Goal: Information Seeking & Learning: Learn about a topic

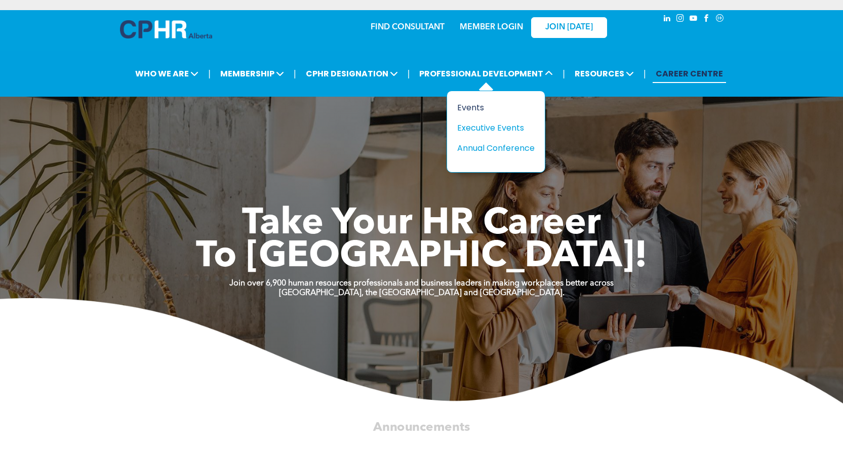
click at [474, 106] on div "Events" at bounding box center [492, 107] width 70 height 13
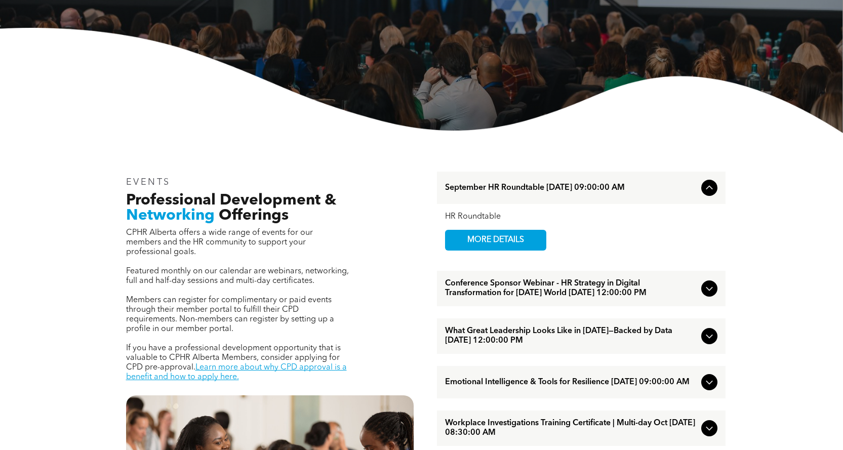
scroll to position [253, 0]
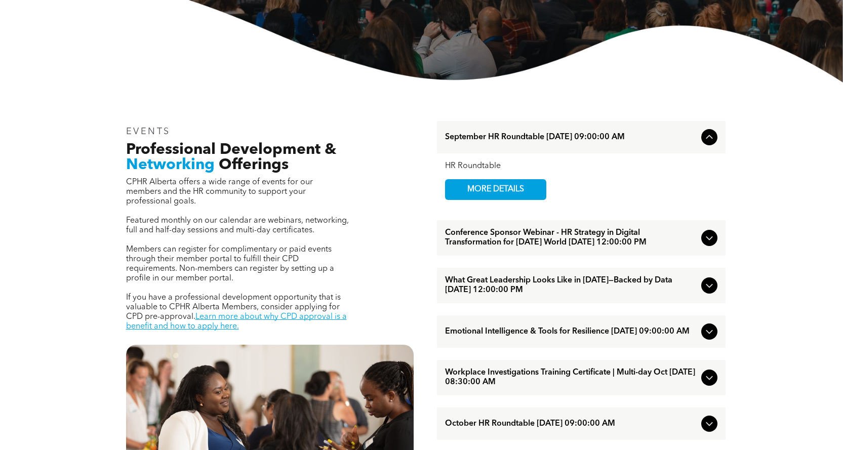
click at [710, 140] on icon at bounding box center [709, 137] width 12 height 12
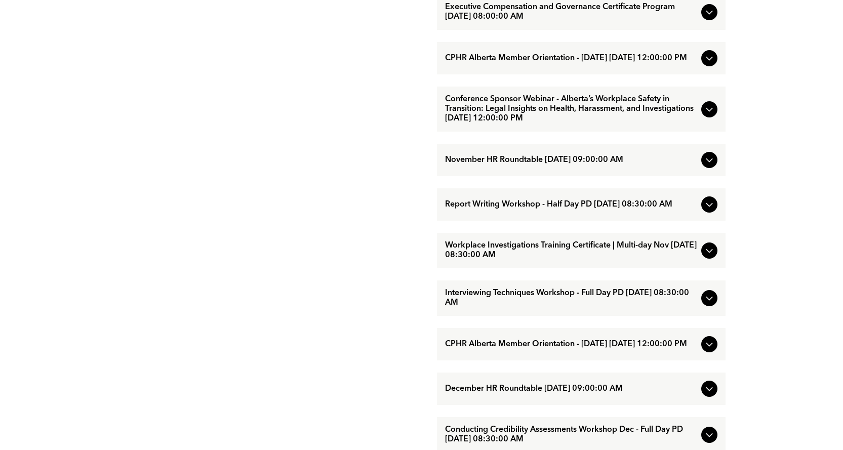
scroll to position [810, 0]
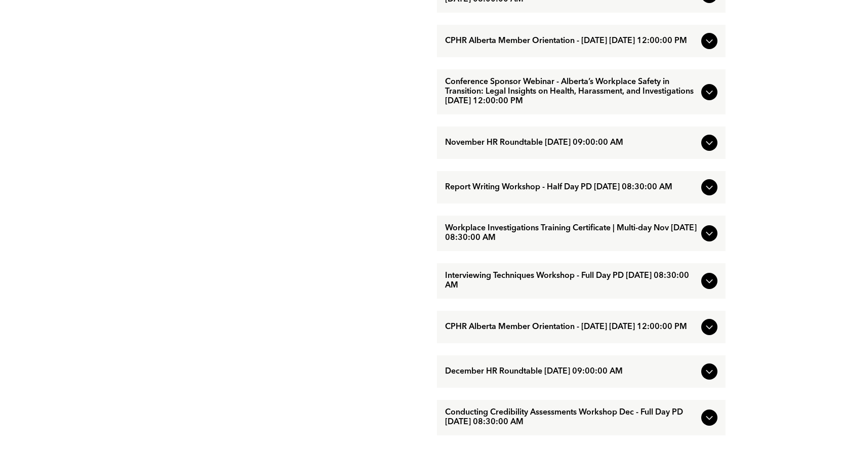
click at [712, 284] on icon at bounding box center [709, 282] width 7 height 4
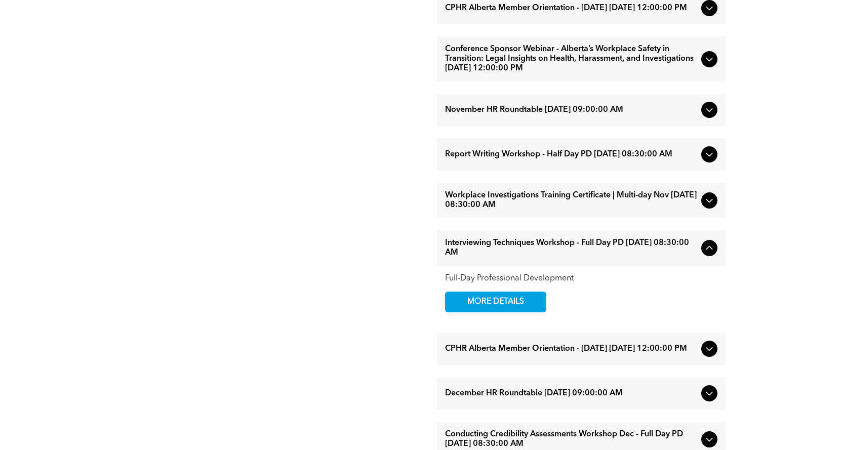
scroll to position [861, 0]
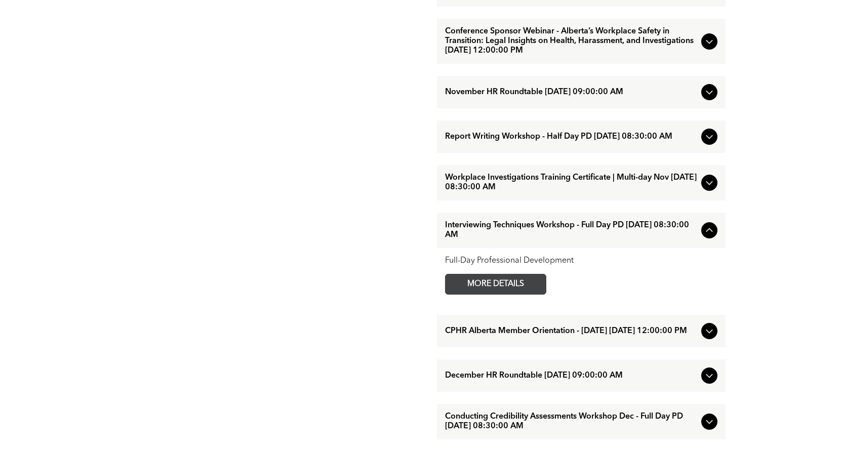
click at [541, 295] on link "MORE DETAILS" at bounding box center [495, 284] width 101 height 21
click at [705, 236] on icon at bounding box center [709, 230] width 12 height 12
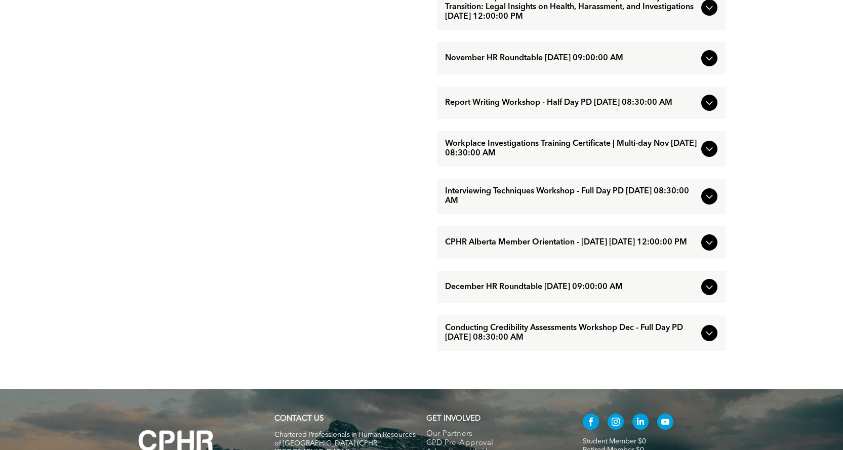
scroll to position [912, 0]
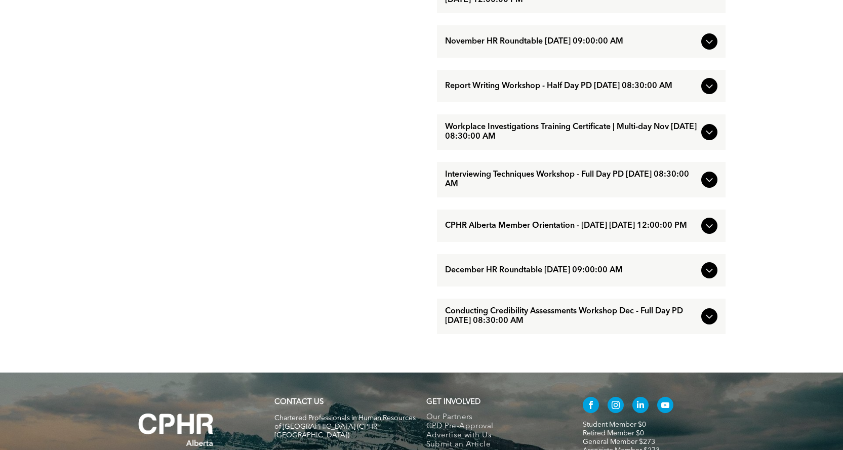
click at [712, 323] on icon at bounding box center [709, 316] width 12 height 12
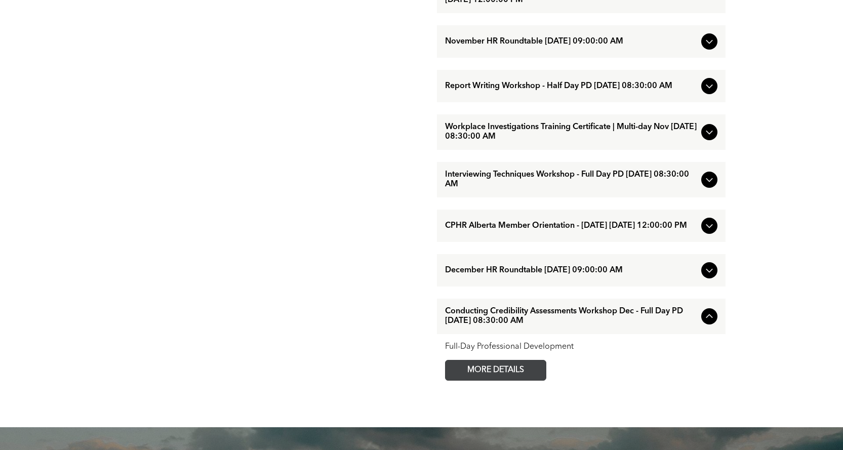
click at [502, 380] on span "MORE DETAILS" at bounding box center [496, 371] width 80 height 20
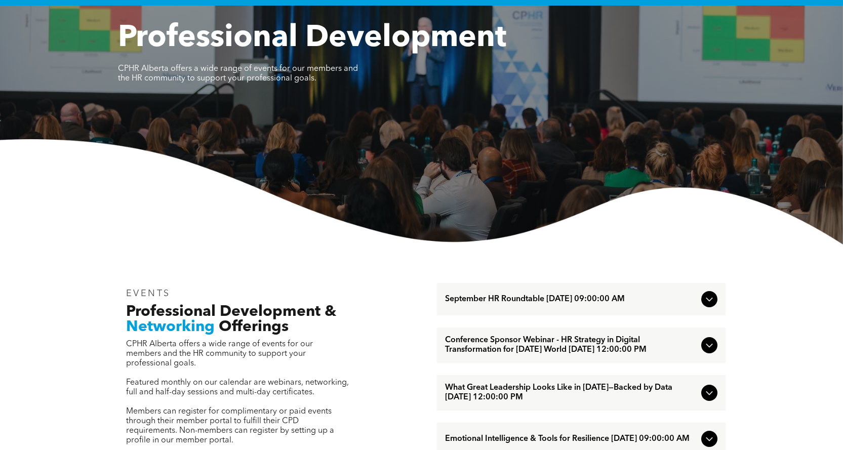
scroll to position [51, 0]
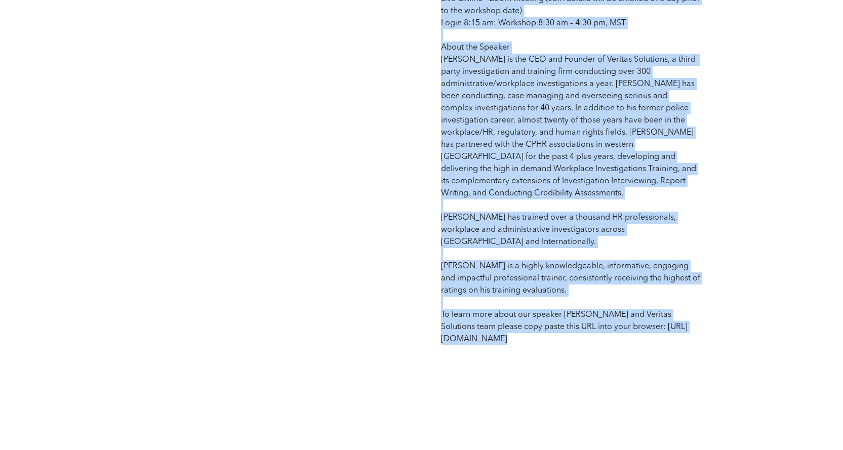
scroll to position [778, 0]
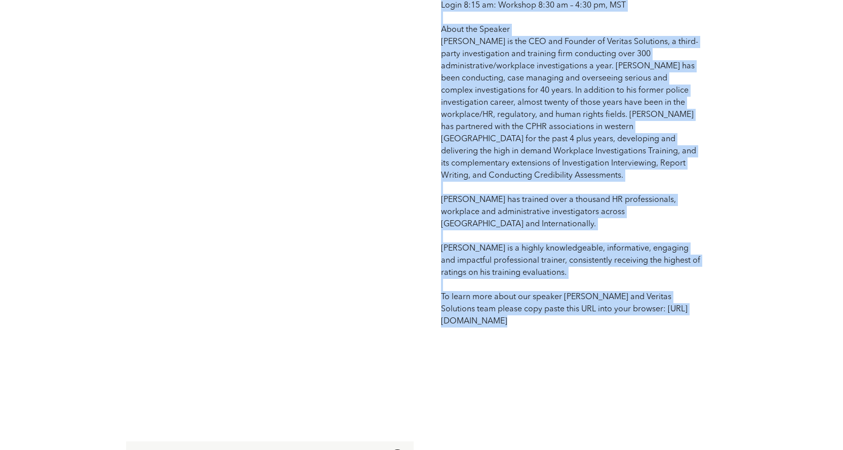
drag, startPoint x: 141, startPoint y: 102, endPoint x: 719, endPoint y: 334, distance: 622.2
click at [719, 334] on div "Interviewing Techniques Workshop - Full Day PD Full-Day Professional Developmen…" at bounding box center [422, 25] width 608 height 755
copy div "Interviewing Techniques Workshop - Full Day PD Full-Day Professional Developmen…"
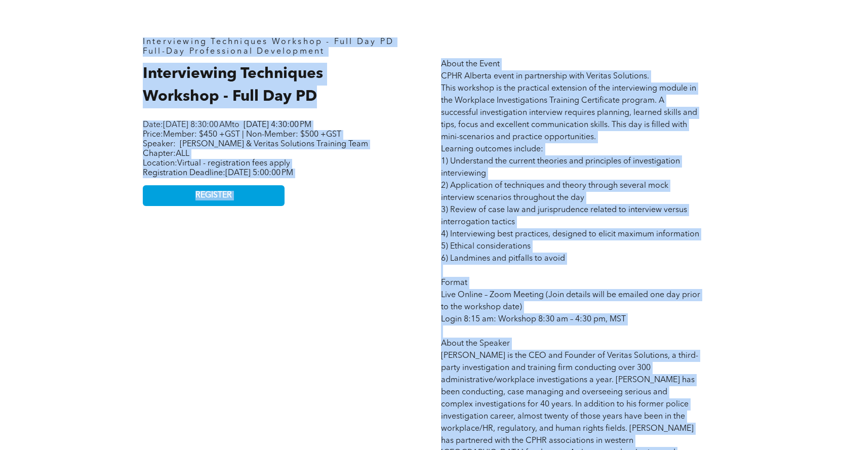
scroll to position [323, 0]
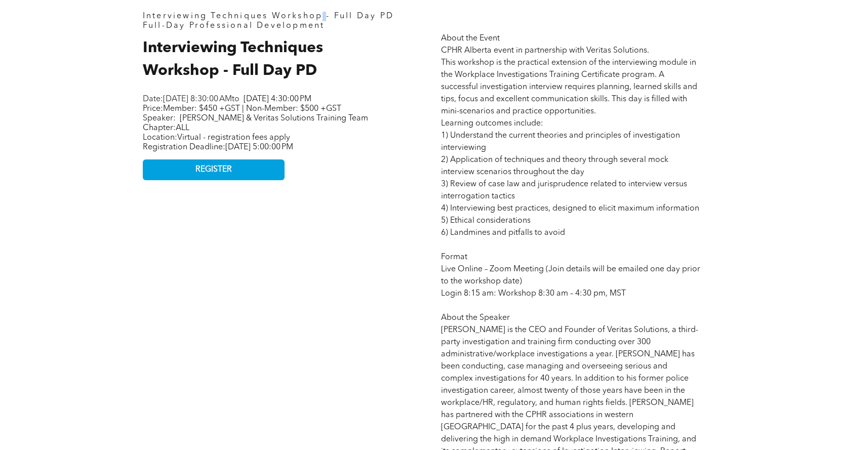
scroll to position [498, 0]
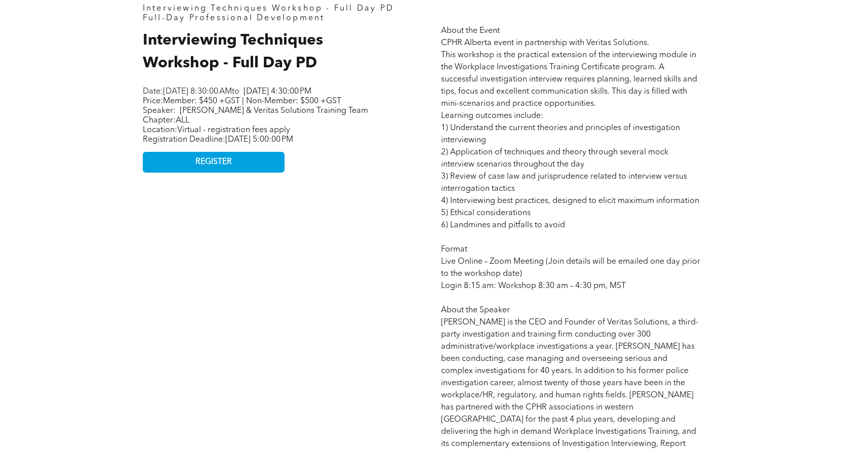
click at [770, 138] on div "Interviewing Techniques Workshop - Full Day PD Full-Day Professional Developmen…" at bounding box center [421, 306] width 843 height 755
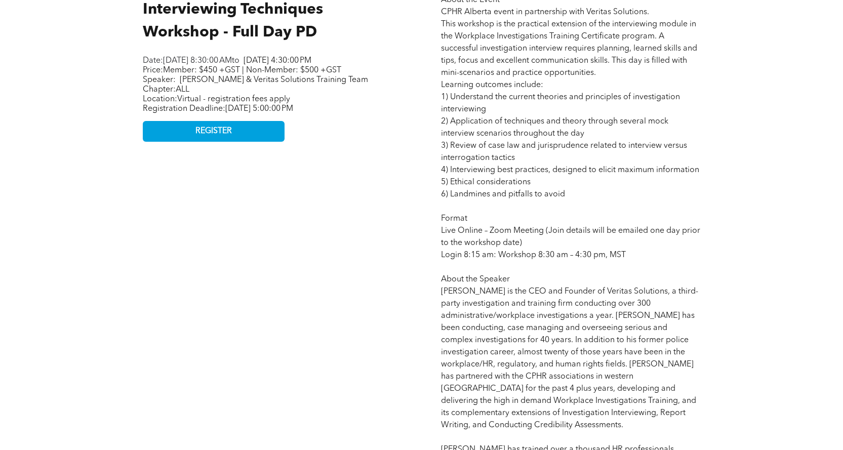
scroll to position [536, 0]
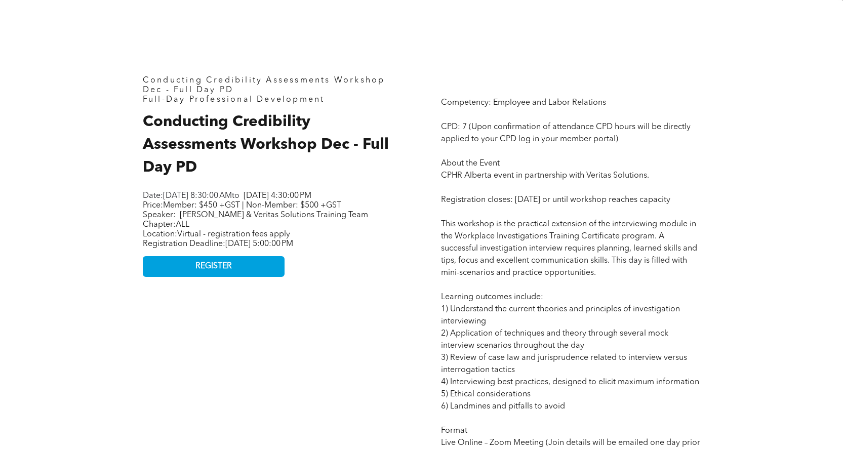
scroll to position [456, 0]
